Goal: Task Accomplishment & Management: Complete application form

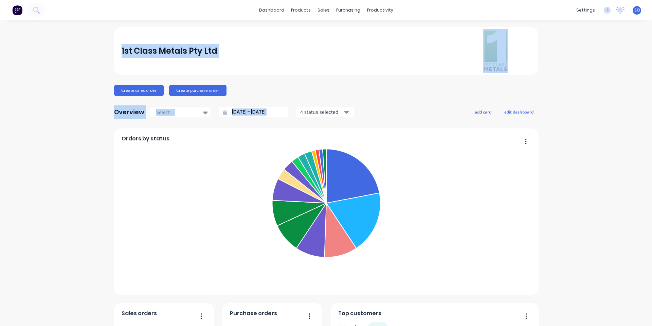
drag, startPoint x: 597, startPoint y: 106, endPoint x: 6, endPoint y: 71, distance: 591.5
click at [109, 73] on div "1st Class Metals Pty Ltd Create sales order Create purchase order Overview Sele…" at bounding box center [326, 291] width 652 height 529
click at [11, 68] on div "1st Class Metals Pty Ltd Create sales order Create purchase order Overview Sele…" at bounding box center [326, 291] width 652 height 529
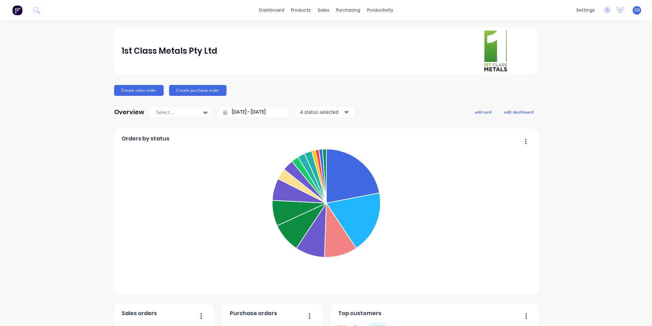
click at [55, 146] on div "1st Class Metals Pty Ltd Create sales order Create purchase order Overview Sele…" at bounding box center [326, 291] width 652 height 529
click at [56, 147] on div "1st Class Metals Pty Ltd Create sales order Create purchase order Overview Sele…" at bounding box center [326, 291] width 652 height 529
click at [325, 37] on link "Sales Orders" at bounding box center [357, 32] width 90 height 14
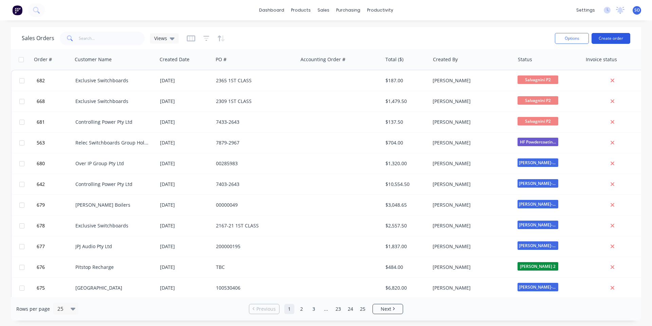
click at [597, 37] on button "Create order" at bounding box center [611, 38] width 39 height 11
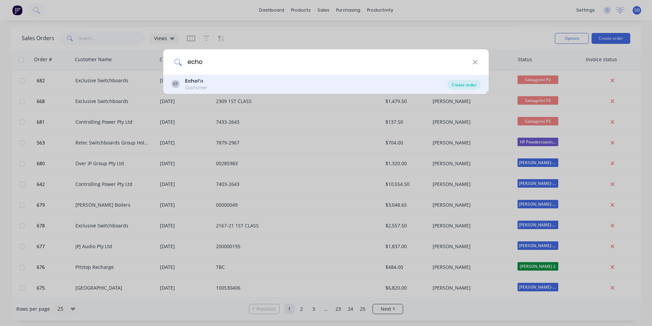
type input "echo"
click at [469, 81] on div "Create order" at bounding box center [464, 85] width 33 height 10
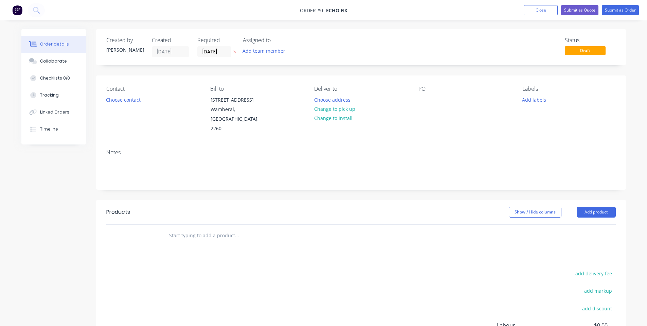
click at [191, 232] on input "text" at bounding box center [237, 236] width 136 height 14
type input "EF-X3 PCB Cover"
click at [217, 250] on div "Products Show / Hide columns Add product EF-X3 PCB Cover add delivery fee add m…" at bounding box center [361, 305] width 530 height 210
click at [214, 233] on div "EF-X3 PCB Cover" at bounding box center [283, 236] width 245 height 22
click at [214, 229] on input "EF-X3 PCB Cover" at bounding box center [237, 236] width 136 height 14
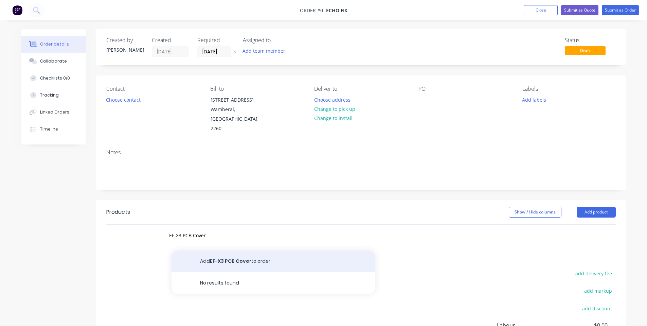
click at [210, 250] on button "Add EF-X3 PCB Cover to order" at bounding box center [274, 261] width 204 height 22
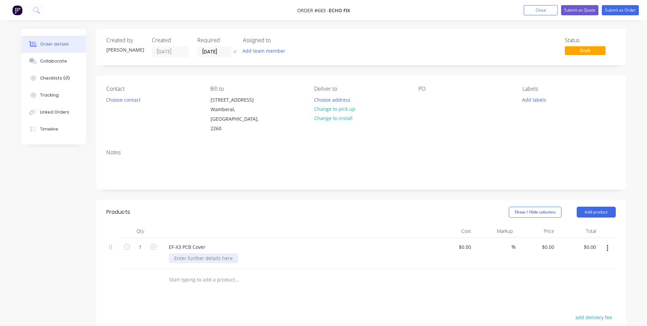
click at [205, 253] on div at bounding box center [203, 258] width 69 height 10
click at [176, 253] on div "Black Textura" at bounding box center [189, 258] width 41 height 10
click at [240, 208] on header "Products Show / Hide columns Add product" at bounding box center [361, 212] width 530 height 24
drag, startPoint x: 200, startPoint y: 248, endPoint x: 145, endPoint y: 250, distance: 55.4
click at [145, 250] on div "1 EF-X3 PCB Cover Monument Black Textura $0.00 $0.00 % $0.00 $0.00 $0.00 $0.00" at bounding box center [361, 253] width 510 height 31
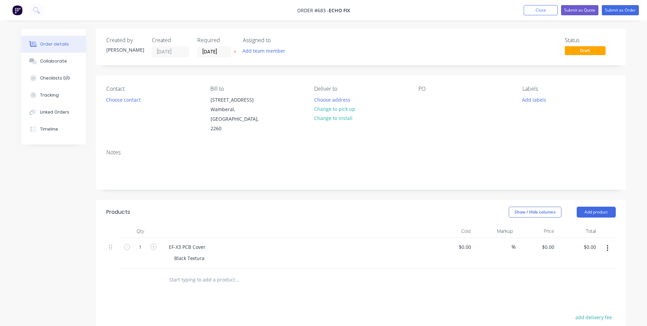
click at [241, 207] on div "Show / Hide columns Add product" at bounding box center [414, 212] width 401 height 11
click at [350, 212] on header "Products Show / Hide columns Add product" at bounding box center [361, 212] width 530 height 24
click at [547, 242] on div "0 $0.00" at bounding box center [548, 247] width 18 height 10
type input "$10.00"
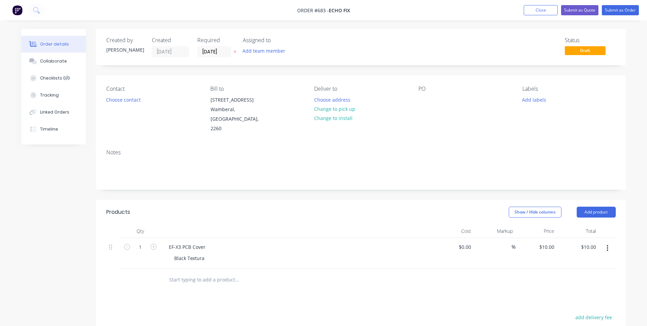
click at [448, 200] on header "Products Show / Hide columns Add product" at bounding box center [361, 212] width 530 height 24
click at [602, 207] on button "Add product" at bounding box center [596, 212] width 39 height 11
drag, startPoint x: 585, startPoint y: 298, endPoint x: 505, endPoint y: 307, distance: 80.7
click at [583, 306] on div "Notes (Internal)" at bounding box center [584, 311] width 52 height 10
click at [184, 273] on div at bounding box center [187, 278] width 49 height 10
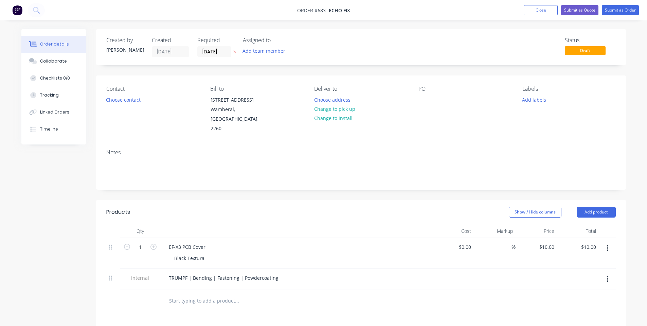
click at [210, 207] on div "Products" at bounding box center [160, 212] width 108 height 11
click at [143, 242] on input "1" at bounding box center [140, 247] width 18 height 10
type input "30"
type input "$300.00"
click at [267, 184] on div "Created by [PERSON_NAME] Created [DATE] Required [DATE] Assigned to Add team me…" at bounding box center [361, 252] width 530 height 446
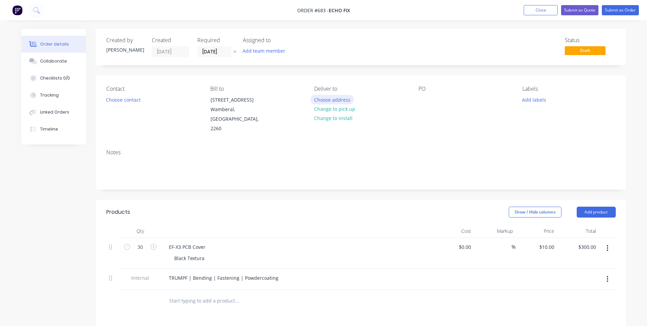
click at [327, 99] on button "Choose address" at bounding box center [332, 99] width 43 height 9
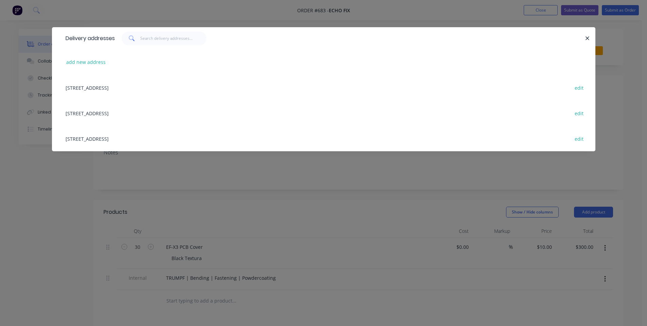
click at [177, 141] on div "[STREET_ADDRESS] edit" at bounding box center [323, 138] width 523 height 25
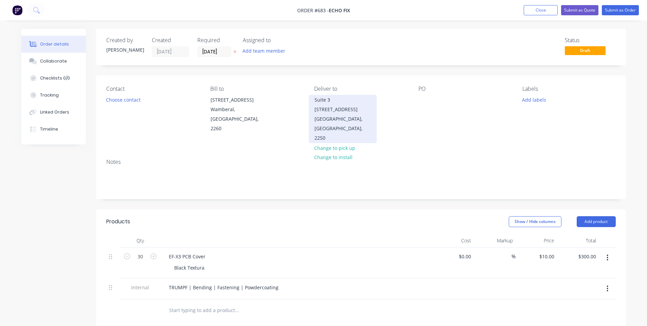
click at [367, 120] on div "[GEOGRAPHIC_DATA], [GEOGRAPHIC_DATA], 2250" at bounding box center [343, 128] width 56 height 29
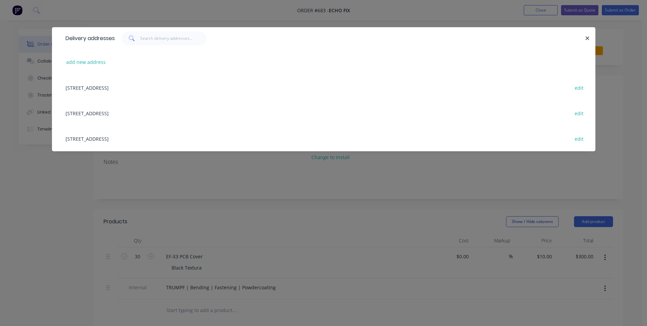
click at [278, 191] on div "Delivery addresses add new address [STREET_ADDRESS][GEOGRAPHIC_DATA] edit [STRE…" at bounding box center [323, 163] width 647 height 326
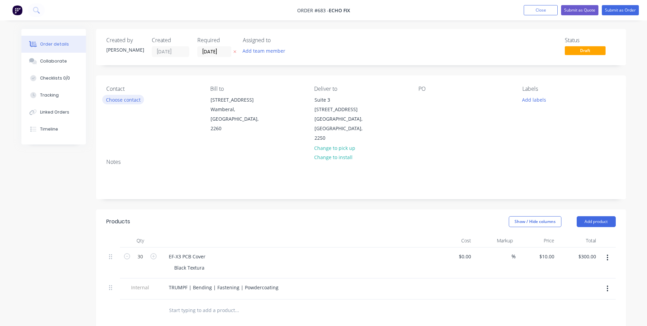
click at [110, 99] on button "Choose contact" at bounding box center [123, 99] width 42 height 9
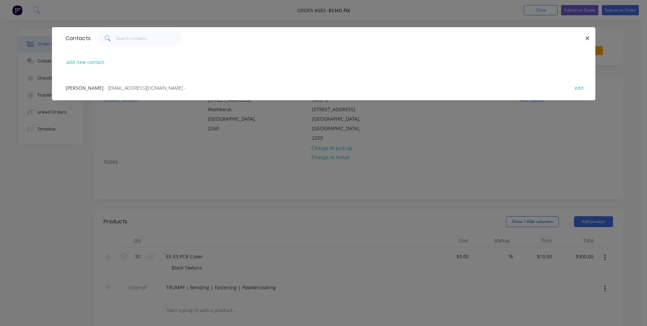
click at [117, 95] on div "[PERSON_NAME] - [EMAIL_ADDRESS][DOMAIN_NAME] - edit" at bounding box center [323, 87] width 523 height 25
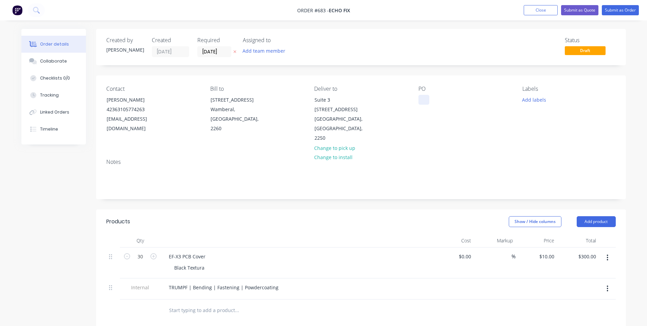
click at [429, 103] on div at bounding box center [424, 100] width 11 height 10
drag, startPoint x: 455, startPoint y: 120, endPoint x: 506, endPoint y: 99, distance: 55.0
click at [455, 120] on div "PO 110825" at bounding box center [465, 114] width 93 height 57
click at [531, 96] on button "Add labels" at bounding box center [534, 99] width 31 height 9
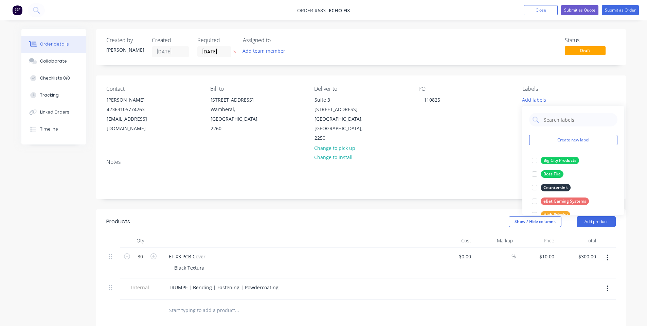
click at [449, 143] on div "Contact [PERSON_NAME] [PHONE_NUMBER] [EMAIL_ADDRESS][DOMAIN_NAME] Bill to [STRE…" at bounding box center [361, 114] width 530 height 78
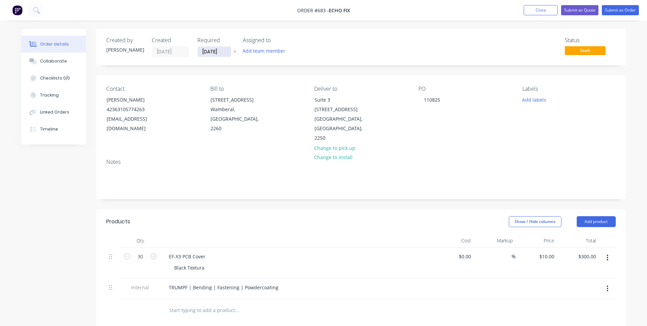
click at [206, 51] on input "[DATE]" at bounding box center [214, 52] width 33 height 10
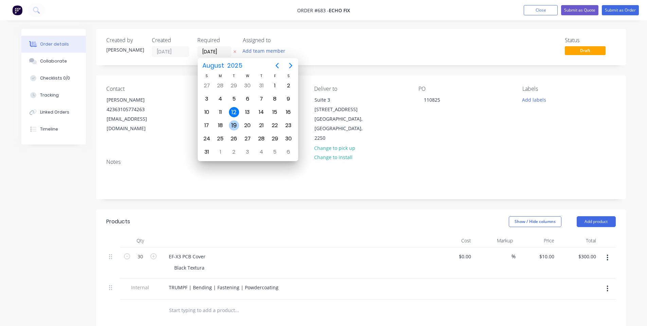
click at [235, 128] on div "19" at bounding box center [234, 125] width 10 height 10
type input "[DATE]"
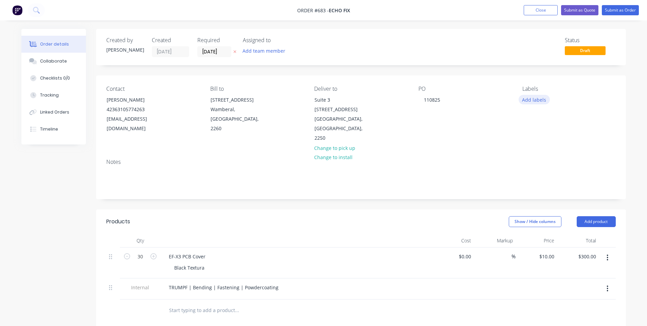
click at [539, 101] on button "Add labels" at bounding box center [534, 99] width 31 height 9
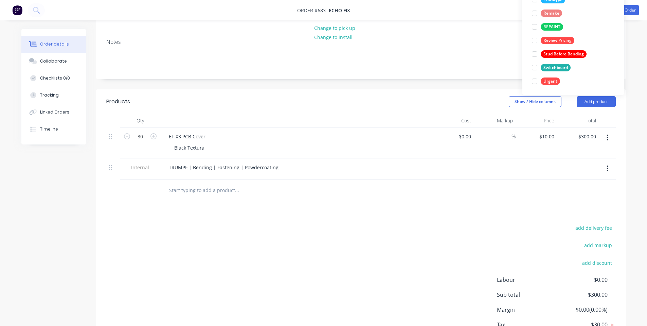
scroll to position [159, 0]
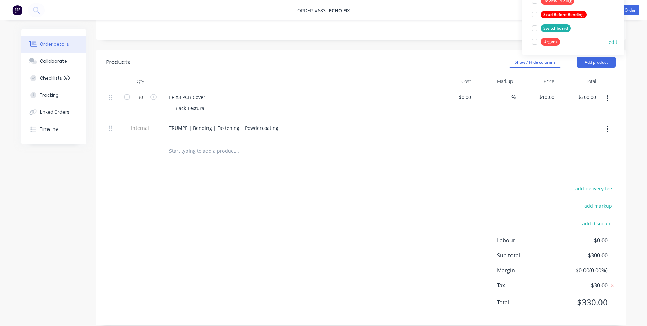
click at [545, 38] on button "Urgent" at bounding box center [546, 42] width 34 height 10
click at [393, 57] on div "Show / Hide columns Add product" at bounding box center [414, 62] width 401 height 11
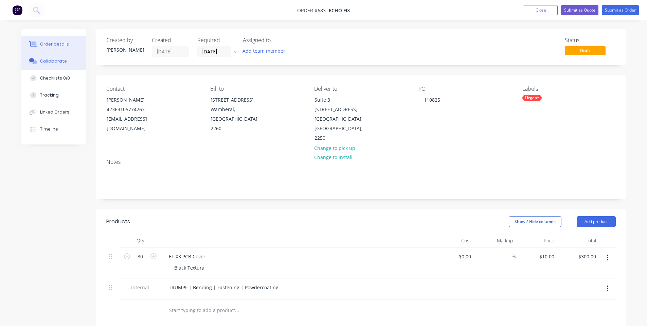
click at [36, 60] on icon at bounding box center [33, 61] width 8 height 6
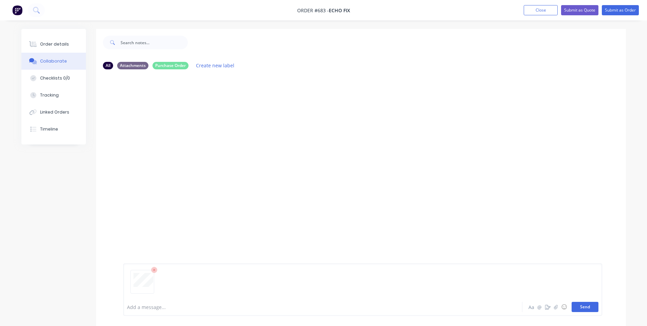
click at [583, 309] on button "Send" at bounding box center [585, 307] width 27 height 10
drag, startPoint x: 43, startPoint y: 51, endPoint x: 87, endPoint y: 49, distance: 44.2
click at [43, 51] on button "Order details" at bounding box center [53, 44] width 65 height 17
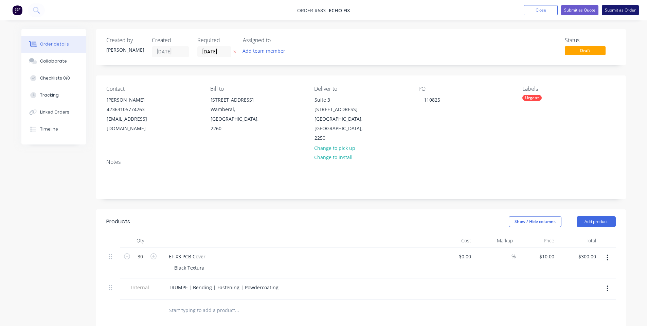
click at [611, 11] on button "Submit as Order" at bounding box center [620, 10] width 37 height 10
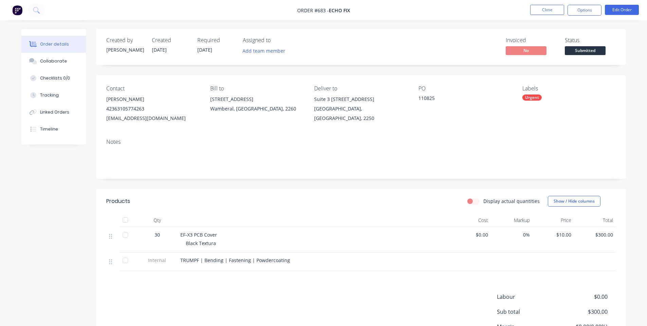
click at [596, 49] on span "Submitted" at bounding box center [585, 50] width 41 height 8
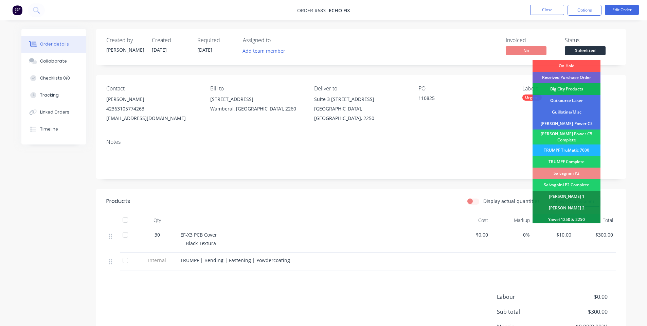
click at [575, 148] on div "TRUMPF TruMatic 7000" at bounding box center [567, 150] width 68 height 12
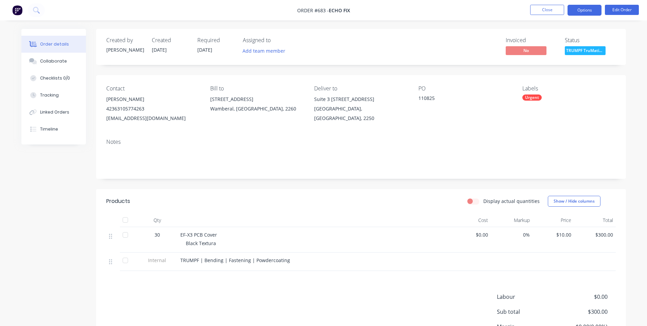
click at [584, 10] on button "Options" at bounding box center [585, 10] width 34 height 11
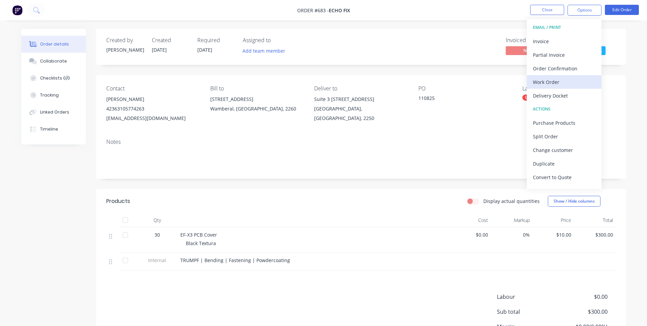
click at [548, 82] on div "Work Order" at bounding box center [564, 82] width 63 height 10
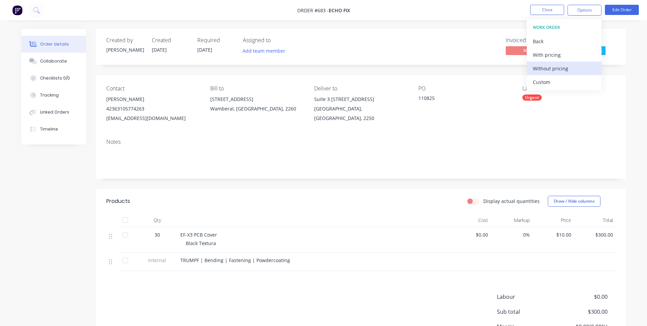
click at [552, 64] on div "Without pricing" at bounding box center [564, 69] width 63 height 10
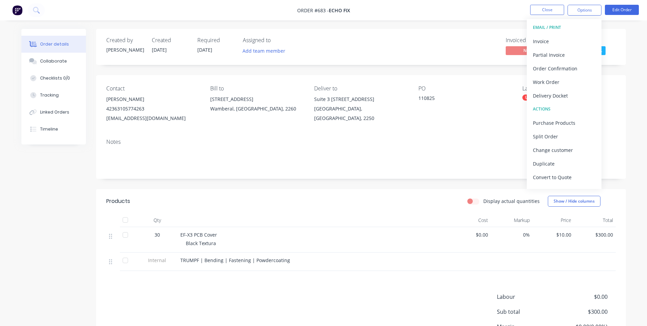
drag, startPoint x: 380, startPoint y: 43, endPoint x: 498, endPoint y: 30, distance: 118.6
click at [380, 43] on div "Invoiced No Status TRUMPF TruMatic..." at bounding box center [463, 47] width 305 height 20
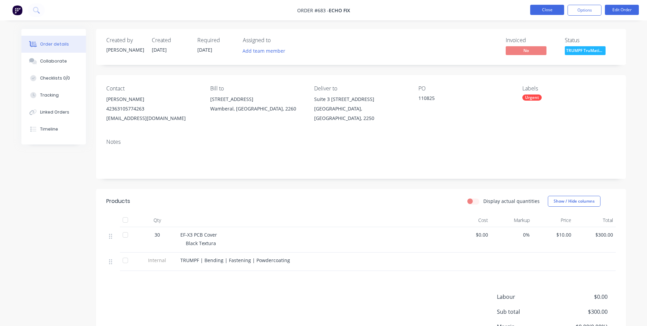
click at [545, 11] on button "Close" at bounding box center [547, 10] width 34 height 10
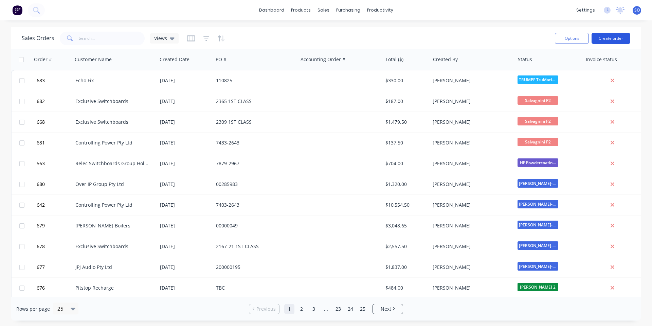
click at [599, 38] on button "Create order" at bounding box center [611, 38] width 39 height 11
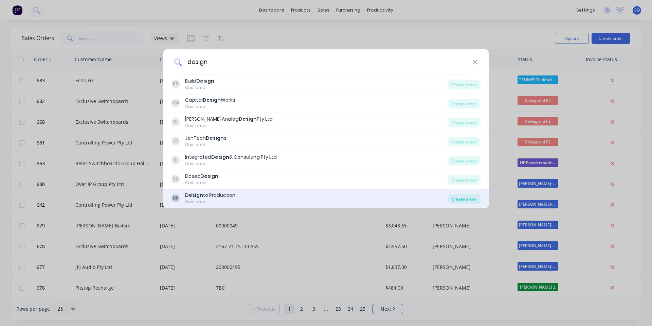
type input "design"
click at [457, 199] on div "Create order" at bounding box center [464, 199] width 33 height 10
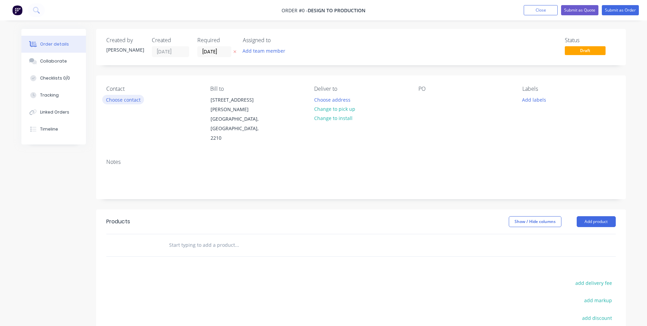
click at [112, 95] on button "Choose contact" at bounding box center [123, 99] width 42 height 9
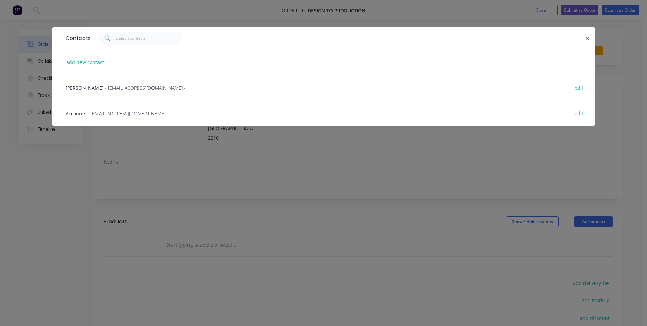
click at [142, 92] on div "[PERSON_NAME] - [EMAIL_ADDRESS][DOMAIN_NAME] - edit" at bounding box center [323, 87] width 523 height 25
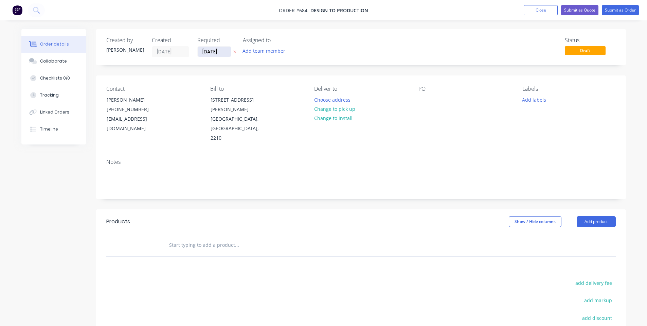
click at [212, 54] on input "[DATE]" at bounding box center [214, 52] width 33 height 10
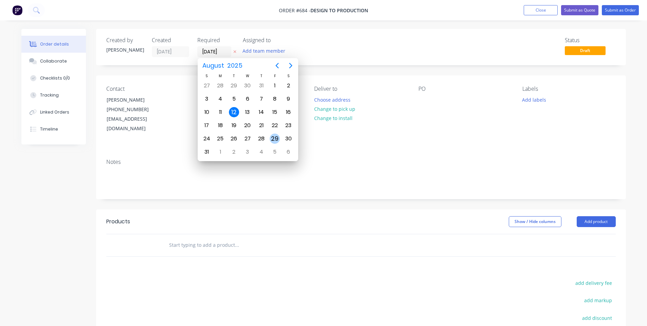
click at [276, 137] on div "29" at bounding box center [275, 139] width 10 height 10
type input "[DATE]"
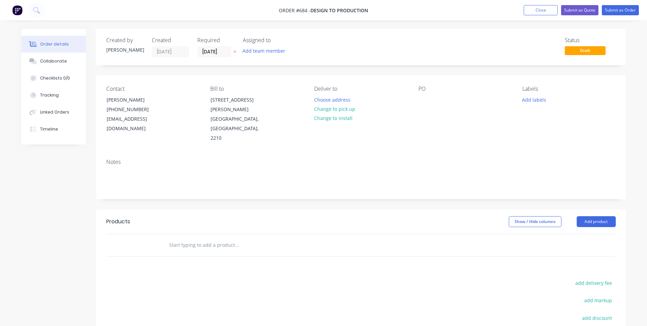
click at [323, 63] on div "Created by [PERSON_NAME] Created [DATE] Required [DATE] Assigned to Add team me…" at bounding box center [361, 47] width 530 height 36
click at [348, 108] on button "Change to pick up" at bounding box center [335, 108] width 48 height 9
click at [421, 99] on div at bounding box center [424, 100] width 11 height 10
click at [319, 111] on button "Change to delivery" at bounding box center [336, 109] width 50 height 9
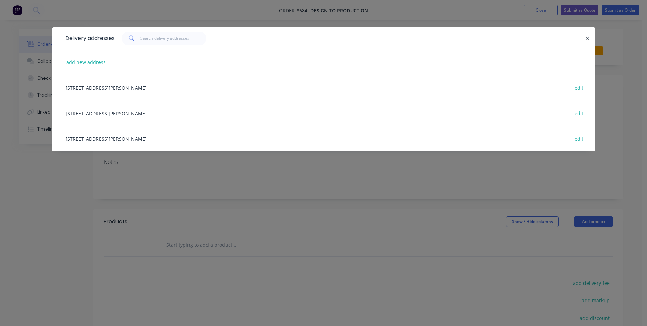
click at [133, 89] on div "[STREET_ADDRESS][PERSON_NAME] edit" at bounding box center [323, 87] width 523 height 25
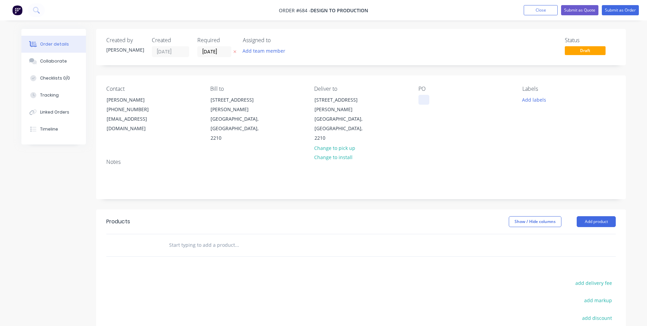
click at [423, 100] on div at bounding box center [424, 100] width 11 height 10
drag, startPoint x: 490, startPoint y: 118, endPoint x: 518, endPoint y: 102, distance: 32.1
click at [493, 118] on div "PO 00003" at bounding box center [465, 114] width 93 height 57
click at [524, 100] on button "Add labels" at bounding box center [534, 99] width 31 height 9
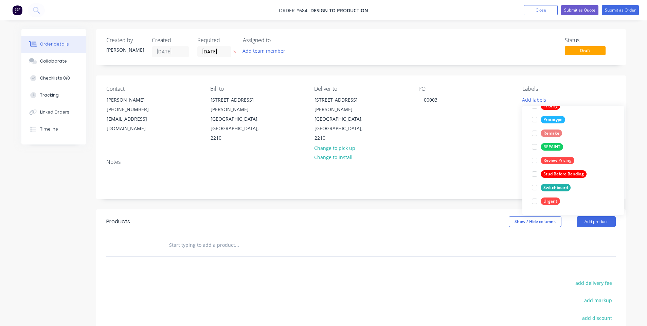
click at [416, 134] on div "Contact [PERSON_NAME] [PHONE_NUMBER] [EMAIL_ADDRESS][DOMAIN_NAME] Bill to [STRE…" at bounding box center [361, 114] width 530 height 78
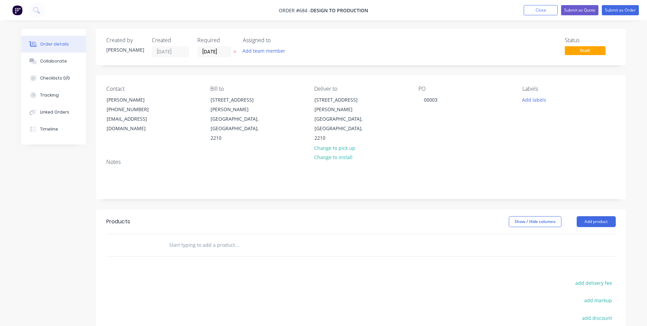
click at [436, 47] on div "Status Draft" at bounding box center [463, 47] width 305 height 20
click at [59, 64] on div "Collaborate" at bounding box center [53, 61] width 27 height 6
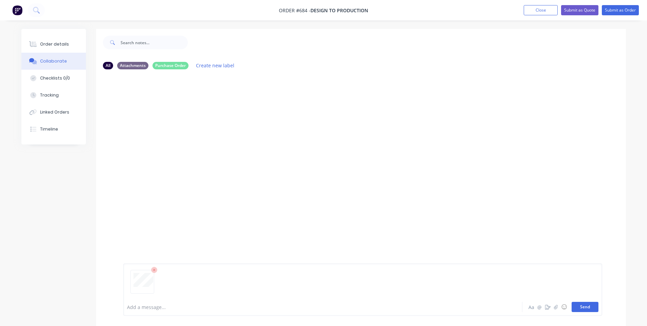
click at [578, 305] on button "Send" at bounding box center [585, 307] width 27 height 10
click at [44, 50] on button "Order details" at bounding box center [53, 44] width 65 height 17
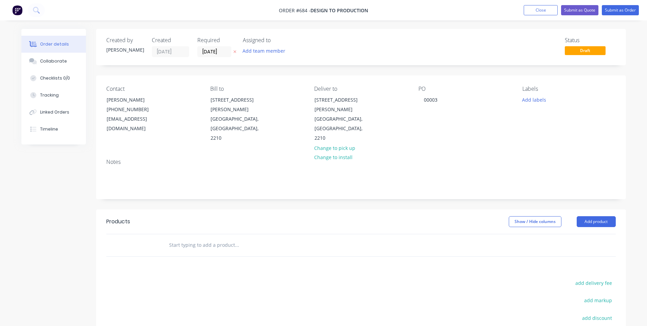
click at [211, 57] on label "[DATE]" at bounding box center [214, 51] width 34 height 11
click at [211, 57] on input "[DATE]" at bounding box center [214, 52] width 33 height 10
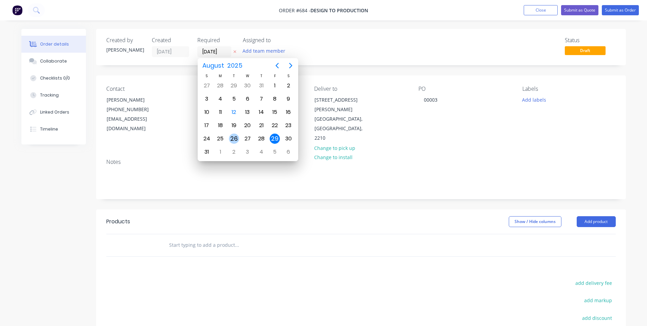
click at [233, 137] on div "26" at bounding box center [234, 139] width 10 height 10
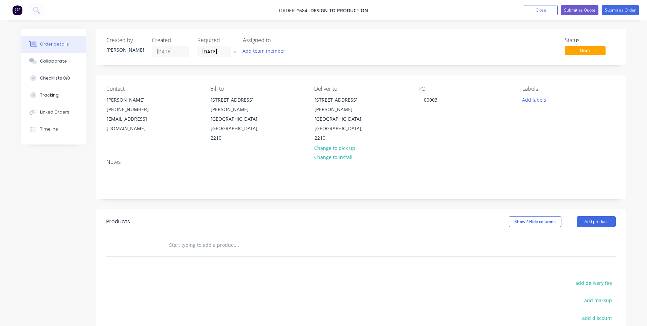
click at [200, 238] on input "text" at bounding box center [237, 245] width 136 height 14
click at [202, 53] on input "[DATE]" at bounding box center [214, 52] width 33 height 10
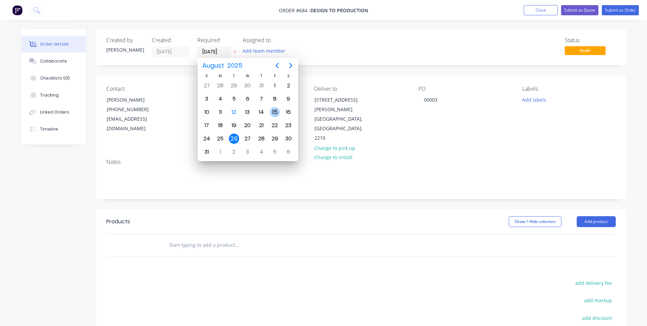
click at [272, 113] on div "15" at bounding box center [275, 112] width 10 height 10
type input "[DATE]"
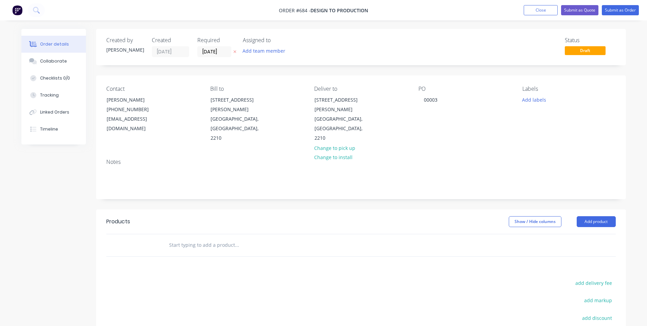
click at [224, 234] on div at bounding box center [283, 245] width 245 height 22
click at [225, 238] on input "text" at bounding box center [237, 245] width 136 height 14
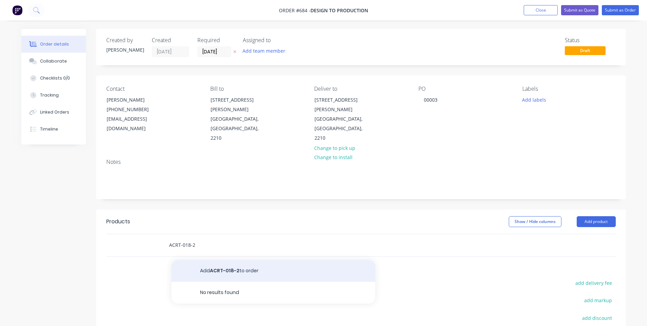
type input "ACRT-018-2"
click at [220, 260] on button "Add ACRT-018-2 to order" at bounding box center [274, 271] width 204 height 22
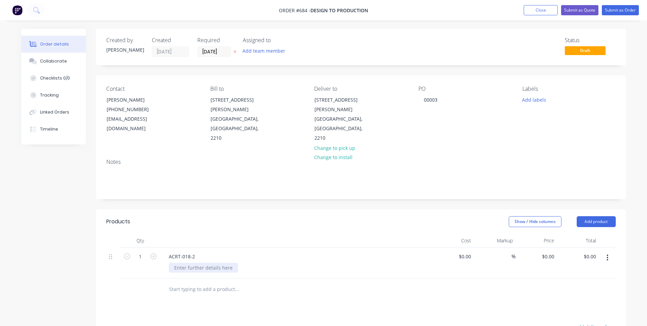
click at [211, 263] on div at bounding box center [203, 268] width 69 height 10
click at [554, 251] on input "0" at bounding box center [553, 256] width 8 height 10
type input "$1,200.00"
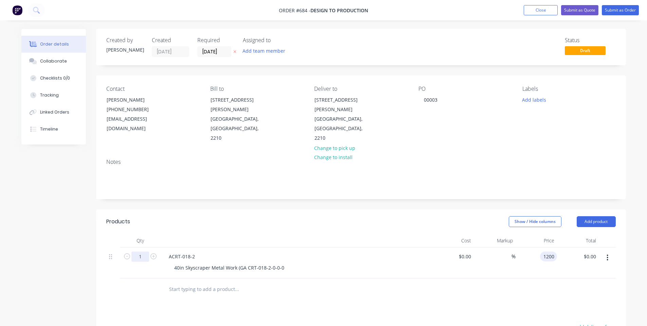
type input "$1,200.00"
click at [141, 251] on input "1" at bounding box center [140, 256] width 18 height 10
type input "3"
type input "$3,600.00"
click at [189, 234] on div at bounding box center [297, 241] width 272 height 14
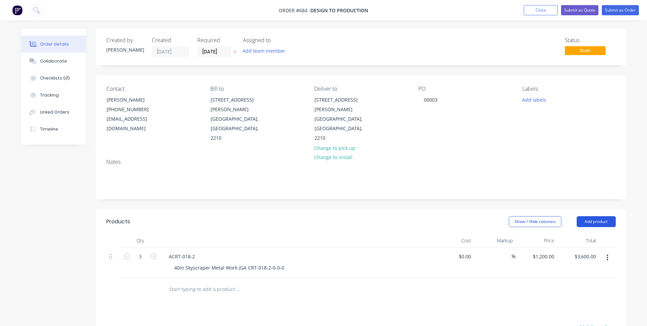
click at [612, 216] on button "Add product" at bounding box center [596, 221] width 39 height 11
click at [598, 315] on div "Notes (Internal)" at bounding box center [584, 320] width 52 height 10
click at [202, 282] on div at bounding box center [187, 287] width 49 height 10
click at [392, 289] on div "[PERSON_NAME]-Power C5 | TRUMPF | Countersinking | Bending | Fastening | Weldin…" at bounding box center [296, 301] width 266 height 38
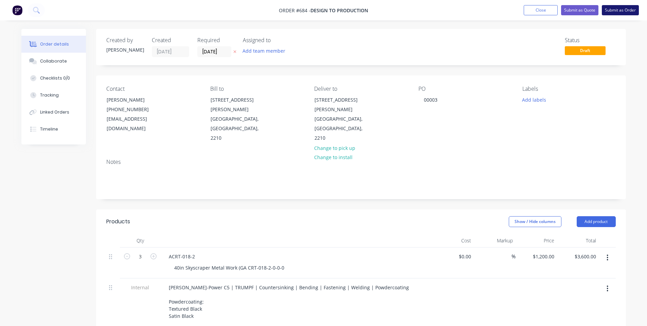
click at [608, 9] on button "Submit as Order" at bounding box center [620, 10] width 37 height 10
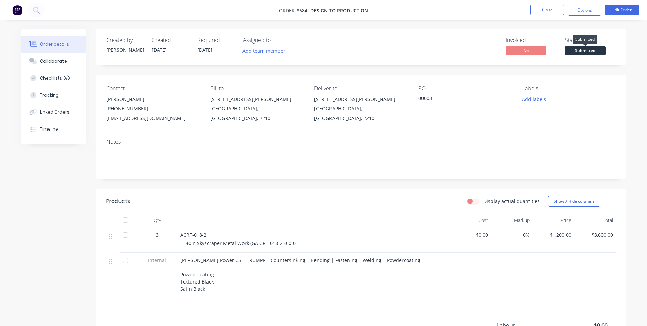
click at [588, 48] on span "Submitted" at bounding box center [585, 50] width 41 height 8
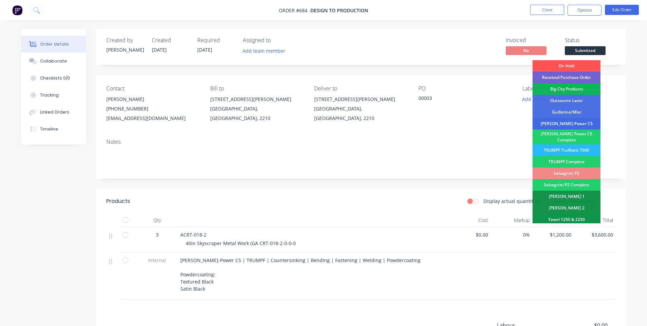
click at [575, 121] on div "[PERSON_NAME]-Power C5" at bounding box center [567, 124] width 68 height 12
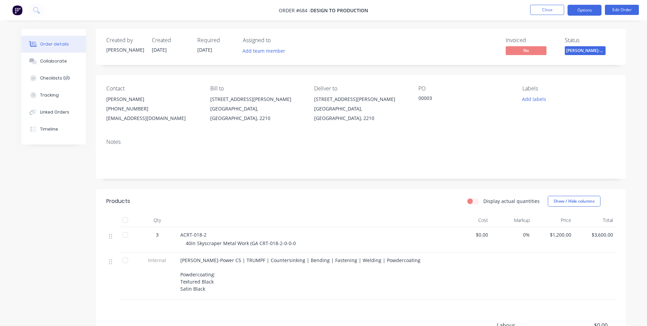
drag, startPoint x: 576, startPoint y: 10, endPoint x: 579, endPoint y: 19, distance: 9.6
click at [576, 10] on button "Options" at bounding box center [585, 10] width 34 height 11
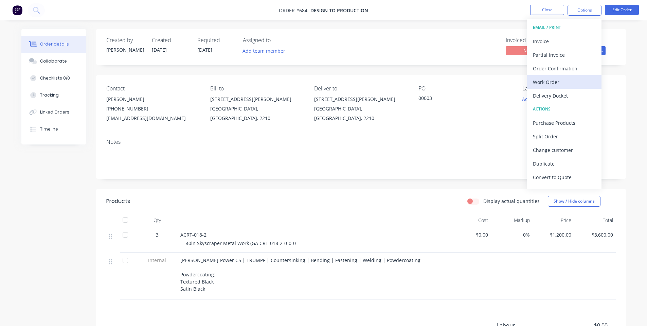
click at [569, 85] on div "Work Order" at bounding box center [564, 82] width 63 height 10
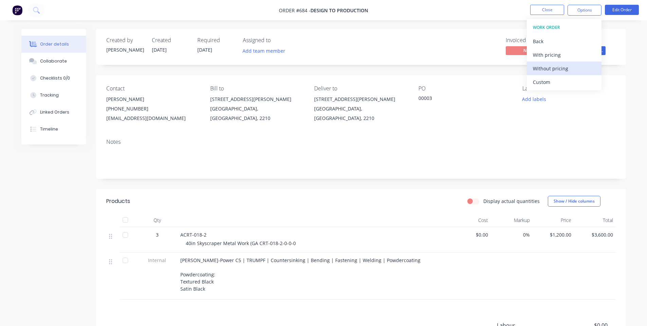
click at [569, 71] on div "Without pricing" at bounding box center [564, 69] width 63 height 10
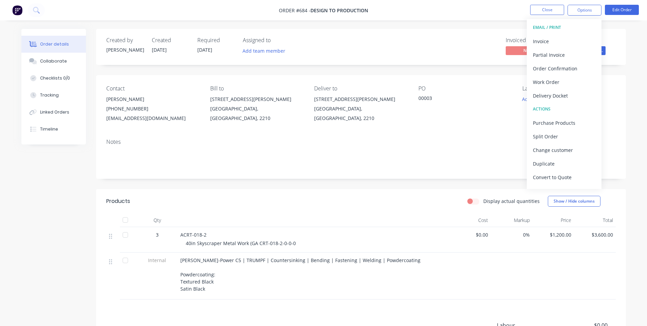
click at [449, 57] on div "Created by [PERSON_NAME] Created [DATE] Required [DATE] Assigned to Add team me…" at bounding box center [361, 47] width 530 height 36
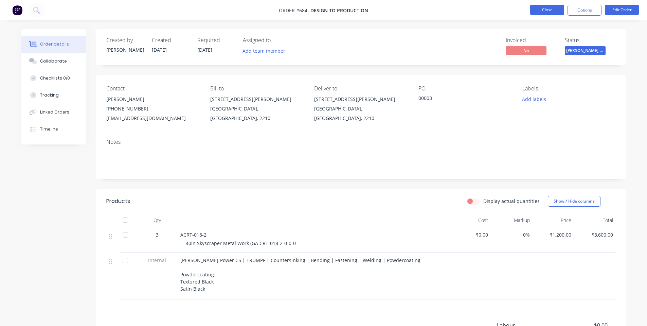
click at [546, 10] on button "Close" at bounding box center [547, 10] width 34 height 10
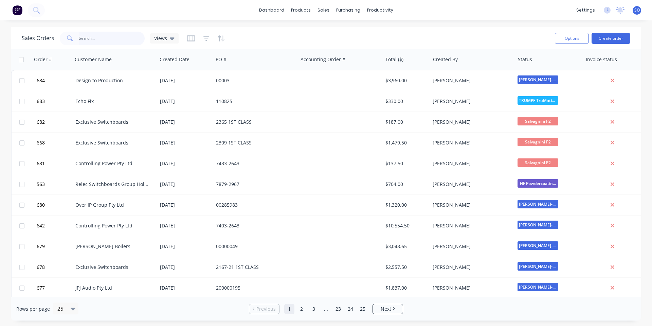
click at [120, 38] on input "text" at bounding box center [112, 39] width 66 height 14
click at [615, 38] on button "Create order" at bounding box center [611, 38] width 39 height 11
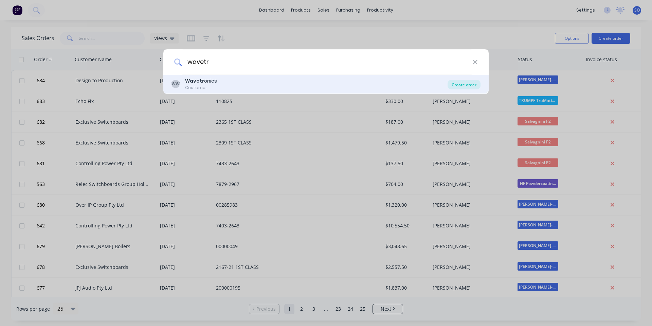
type input "wavetr"
click at [460, 85] on div "Create order" at bounding box center [464, 85] width 33 height 10
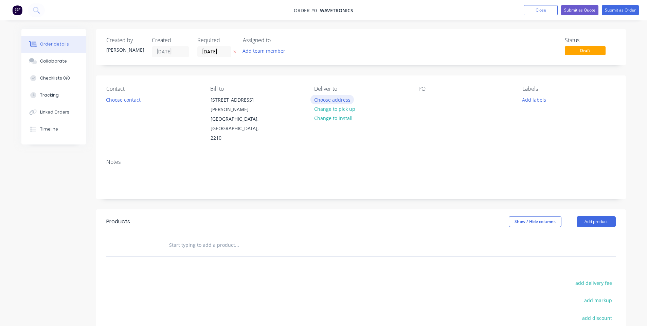
click at [319, 100] on button "Choose address" at bounding box center [332, 99] width 43 height 9
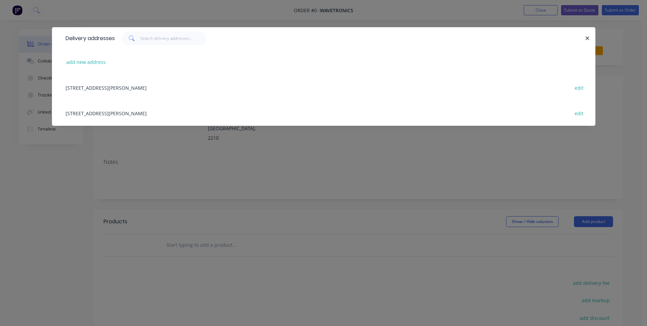
click at [168, 86] on div "[STREET_ADDRESS][PERSON_NAME] edit" at bounding box center [323, 87] width 523 height 25
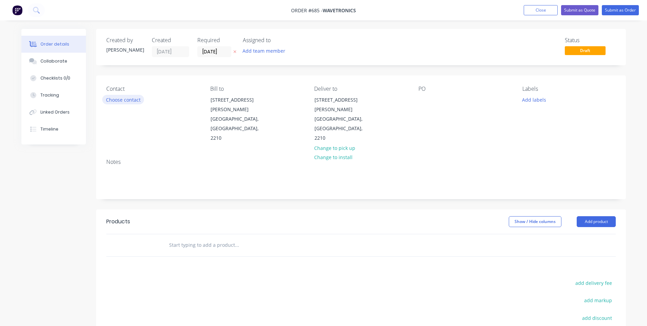
click at [119, 96] on button "Choose contact" at bounding box center [123, 99] width 42 height 9
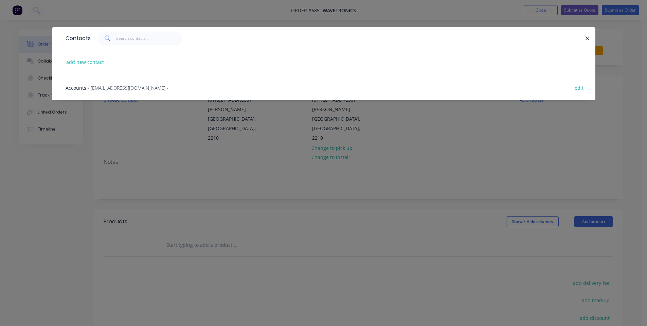
click at [140, 91] on div "Accounts - [EMAIL_ADDRESS][DOMAIN_NAME] -" at bounding box center [117, 87] width 103 height 7
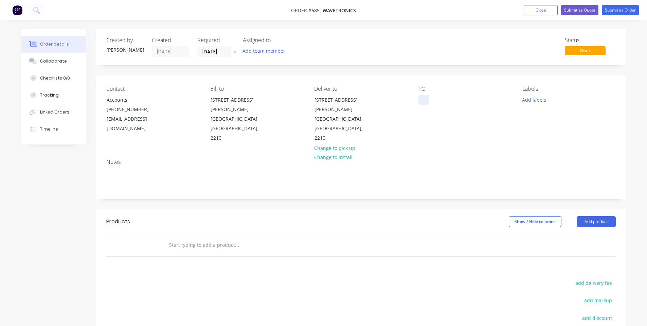
click at [427, 102] on div at bounding box center [424, 100] width 11 height 10
click at [202, 48] on input "[DATE]" at bounding box center [214, 52] width 33 height 10
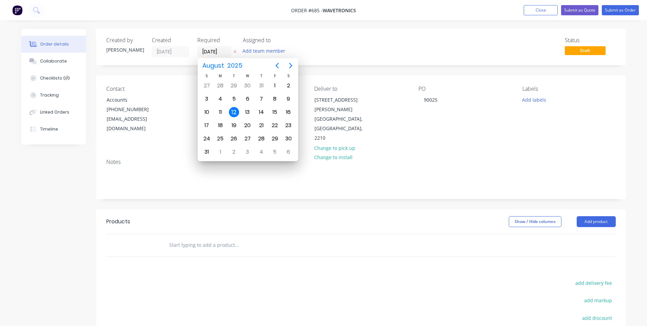
click at [362, 43] on div "Status Draft" at bounding box center [463, 47] width 305 height 20
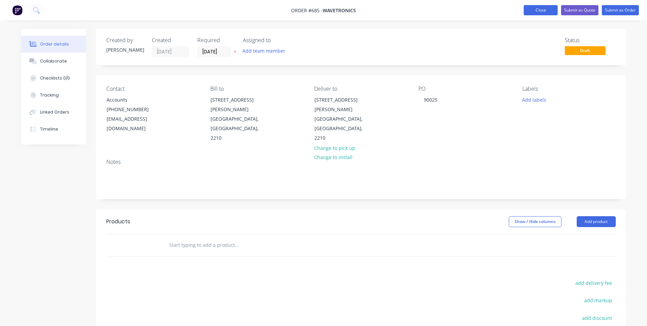
click at [548, 11] on button "Close" at bounding box center [541, 10] width 34 height 10
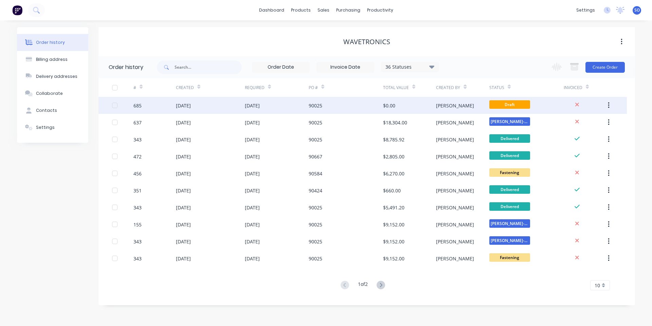
click at [472, 110] on div "[PERSON_NAME]" at bounding box center [462, 105] width 53 height 17
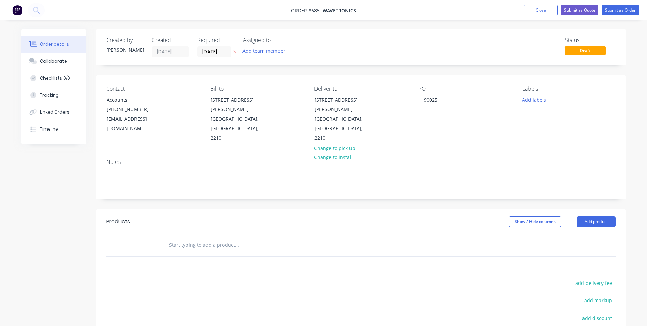
click at [553, 11] on button "Close" at bounding box center [541, 10] width 34 height 10
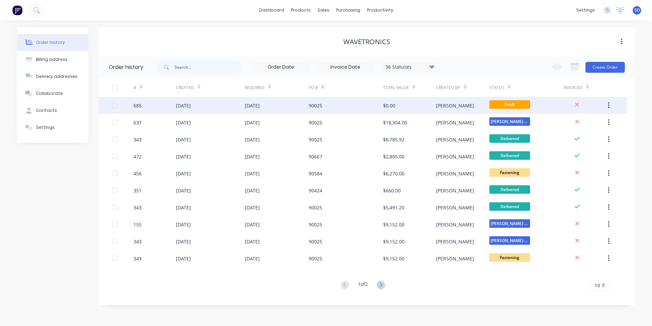
drag, startPoint x: 453, startPoint y: 107, endPoint x: 609, endPoint y: 105, distance: 156.3
click at [609, 105] on button "button" at bounding box center [609, 105] width 16 height 12
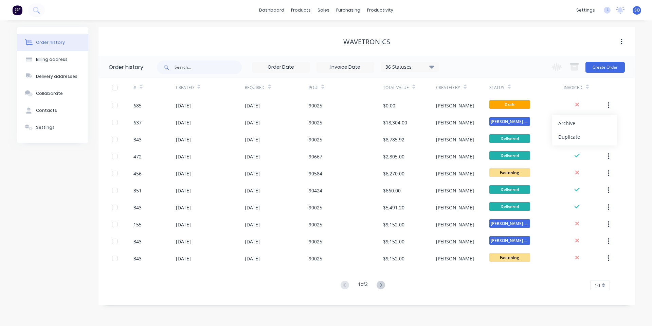
click at [579, 125] on div "Archive" at bounding box center [585, 123] width 52 height 10
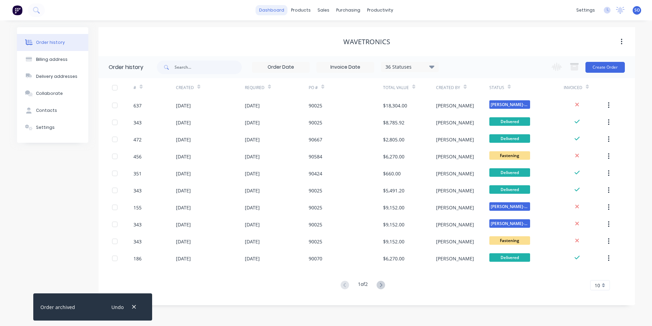
click at [286, 5] on link "dashboard" at bounding box center [272, 10] width 32 height 10
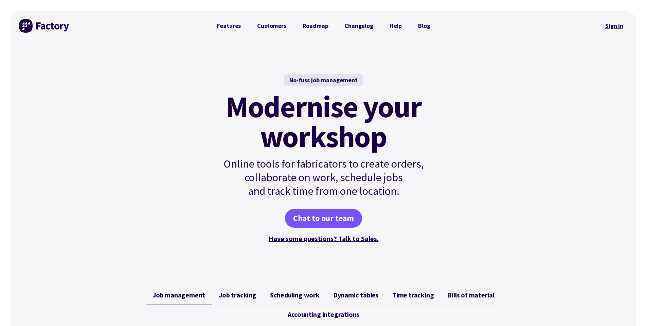
click at [617, 28] on link "Sign in" at bounding box center [615, 26] width 28 height 16
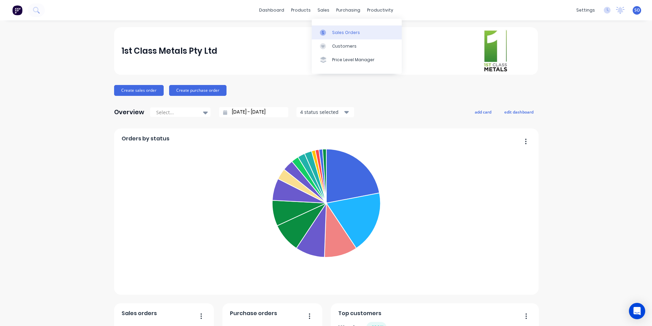
click at [322, 30] on icon at bounding box center [323, 33] width 6 height 6
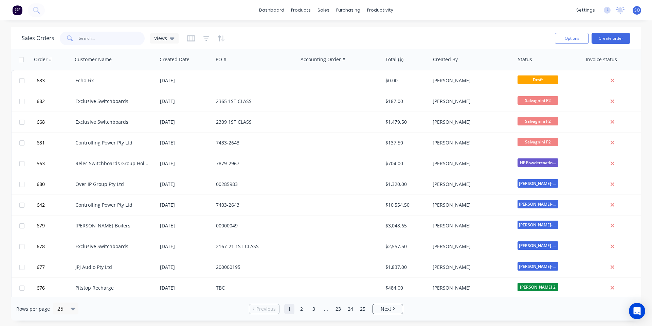
click at [90, 39] on input "text" at bounding box center [112, 39] width 66 height 14
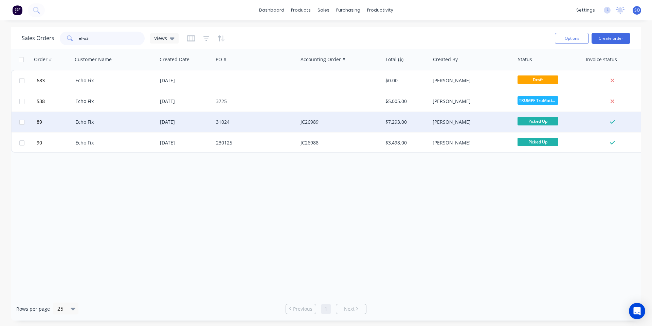
type input "ef-x3"
click at [175, 130] on div "01 Apr 2025" at bounding box center [185, 122] width 56 height 20
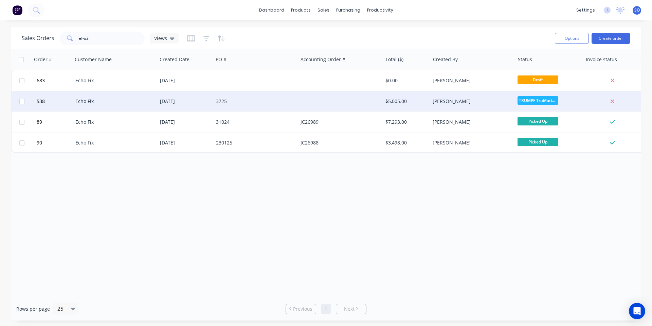
click at [183, 99] on div "[DATE]" at bounding box center [185, 101] width 51 height 7
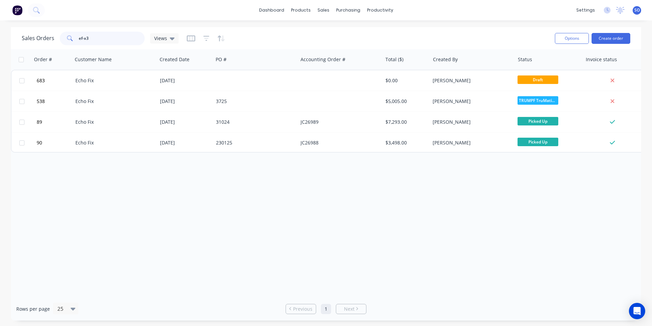
drag, startPoint x: 118, startPoint y: 39, endPoint x: 33, endPoint y: 32, distance: 85.5
click at [39, 34] on div "Sales Orders ef-x3 Views" at bounding box center [100, 39] width 157 height 14
type input "PCB Cover"
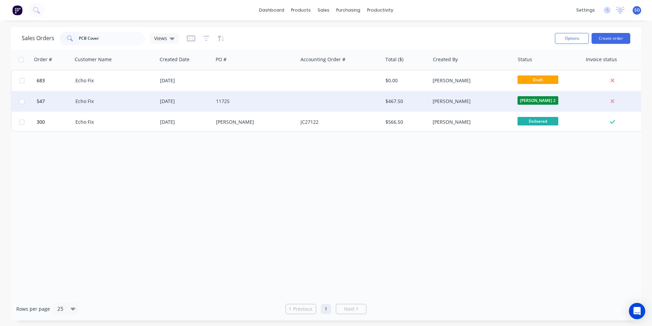
click at [147, 108] on div "Echo Fix" at bounding box center [115, 101] width 85 height 20
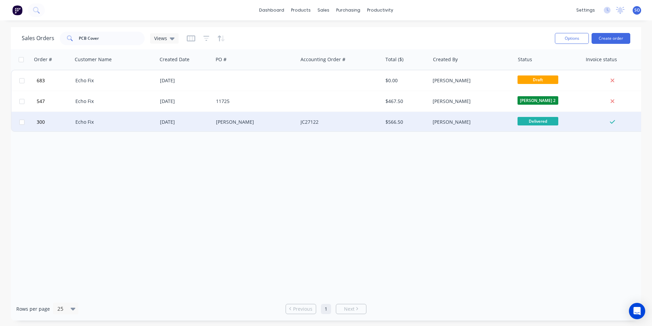
click at [124, 126] on div "Echo Fix" at bounding box center [115, 122] width 85 height 20
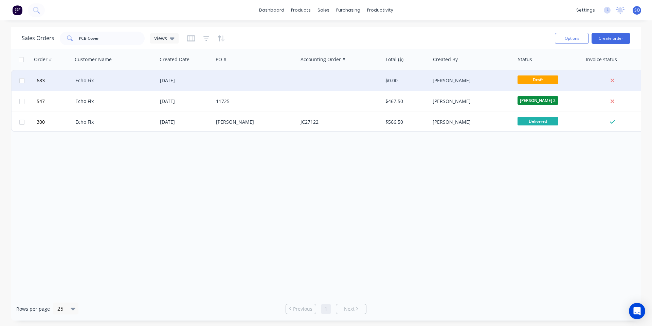
click at [170, 77] on div "[DATE]" at bounding box center [185, 80] width 56 height 20
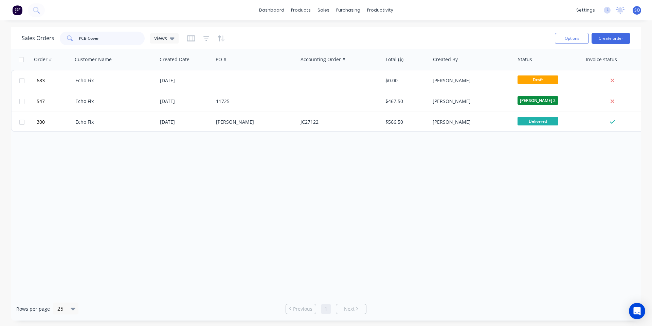
drag, startPoint x: 106, startPoint y: 38, endPoint x: 28, endPoint y: 51, distance: 79.8
click at [28, 51] on div "Sales Orders PCB Cover Views Options Create order Order # Customer Name Created…" at bounding box center [326, 173] width 631 height 293
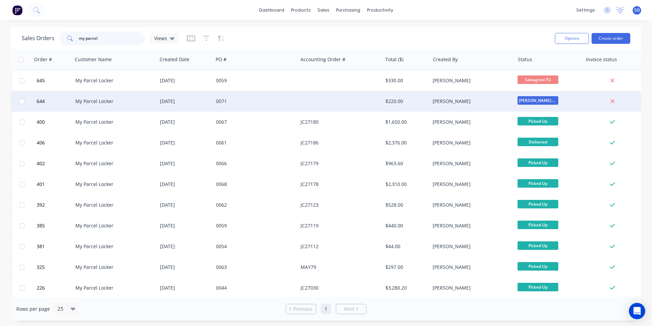
type input "my parcel"
click at [484, 106] on div "[PERSON_NAME]" at bounding box center [472, 101] width 85 height 20
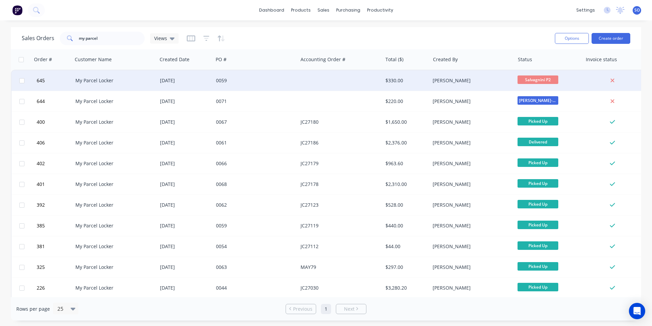
click at [197, 85] on div "[DATE]" at bounding box center [185, 80] width 56 height 20
